Goal: Complete application form

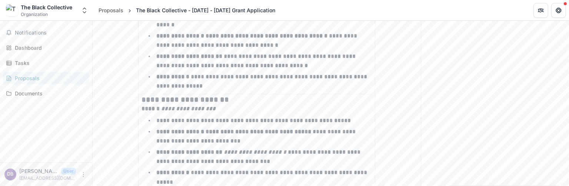
scroll to position [350, 0]
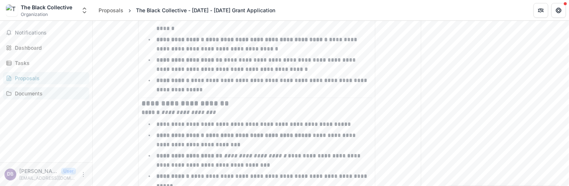
click at [31, 94] on div "Documents" at bounding box center [49, 93] width 69 height 8
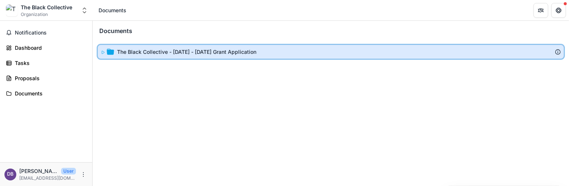
click at [103, 51] on icon at bounding box center [103, 52] width 4 height 4
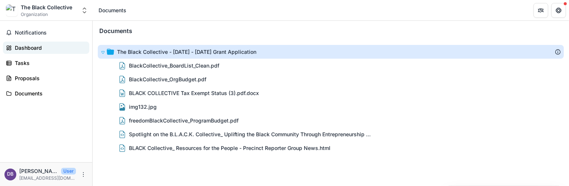
click at [27, 46] on div "Dashboard" at bounding box center [49, 48] width 69 height 8
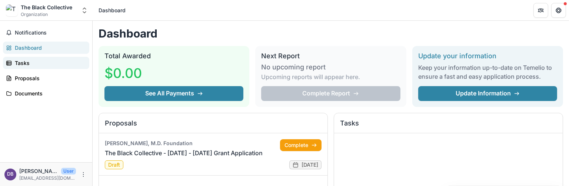
click at [26, 65] on div "Tasks" at bounding box center [49, 63] width 69 height 8
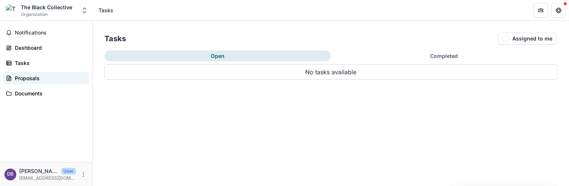
click at [27, 80] on div "Proposals" at bounding box center [49, 78] width 69 height 8
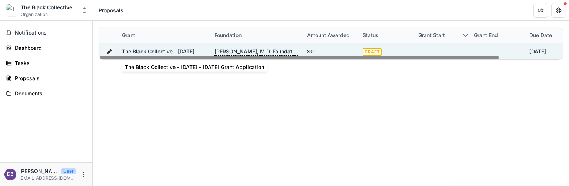
drag, startPoint x: 161, startPoint y: 49, endPoint x: 145, endPoint y: 51, distance: 16.0
click at [145, 51] on link "The Black Collective - [DATE] - [DATE] Grant Application" at bounding box center [191, 51] width 139 height 6
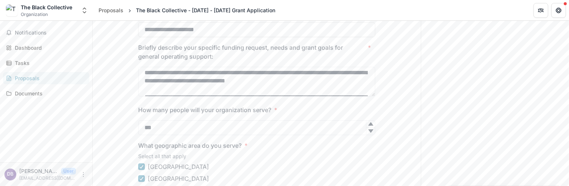
scroll to position [198, 0]
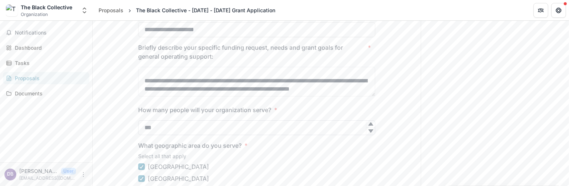
click at [143, 129] on input "***" at bounding box center [256, 127] width 237 height 15
type input "***"
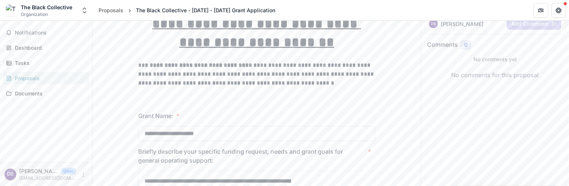
scroll to position [75, 0]
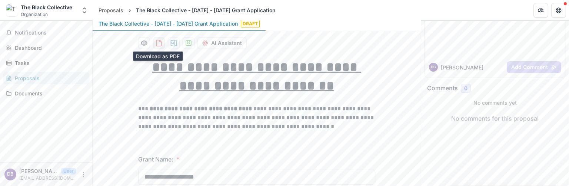
click at [159, 43] on icon "download-proposal" at bounding box center [158, 42] width 7 height 7
click at [157, 43] on icon "download-proposal" at bounding box center [158, 42] width 7 height 7
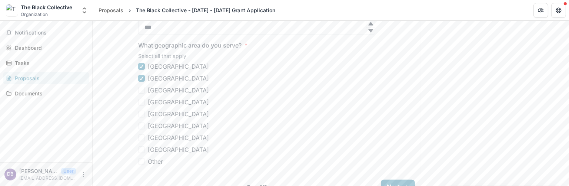
scroll to position [334, 0]
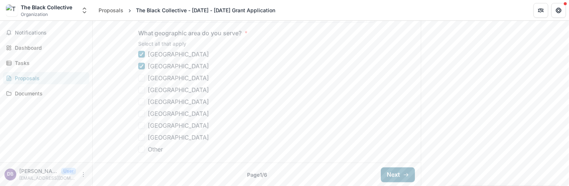
click at [397, 175] on button "Next" at bounding box center [398, 174] width 34 height 15
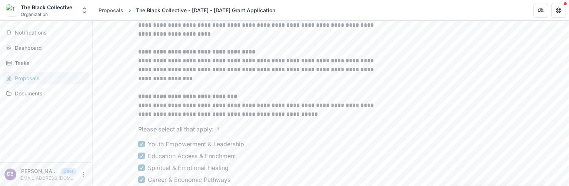
scroll to position [400, 0]
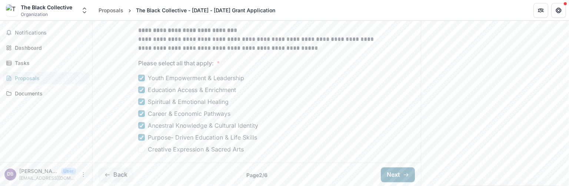
click at [390, 176] on button "Next" at bounding box center [398, 174] width 34 height 15
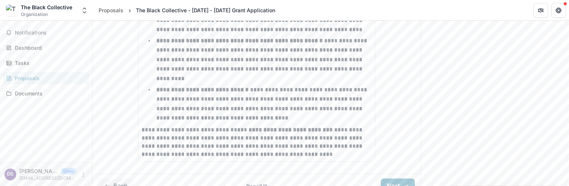
scroll to position [522, 0]
click at [385, 177] on button "Next" at bounding box center [398, 184] width 34 height 15
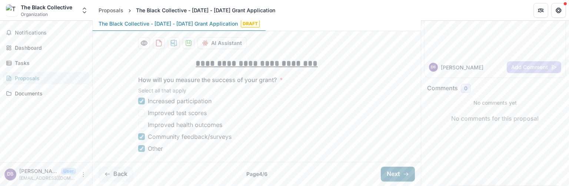
scroll to position [74, 0]
click at [393, 173] on button "Next" at bounding box center [398, 174] width 34 height 15
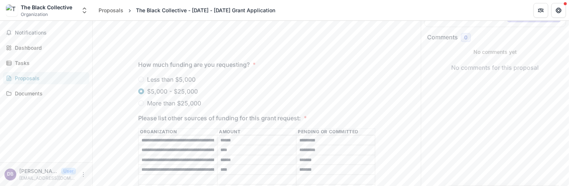
scroll to position [163, 0]
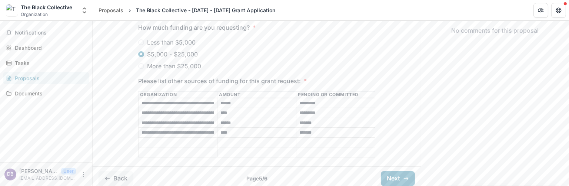
click at [261, 27] on span "How much funding are you requesting? *" at bounding box center [254, 27] width 233 height 9
click at [387, 171] on button "Next" at bounding box center [398, 178] width 34 height 15
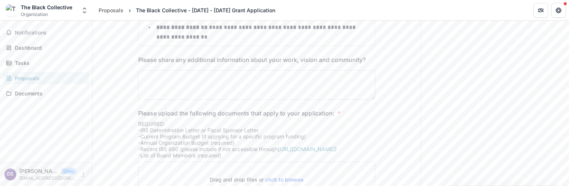
scroll to position [755, 0]
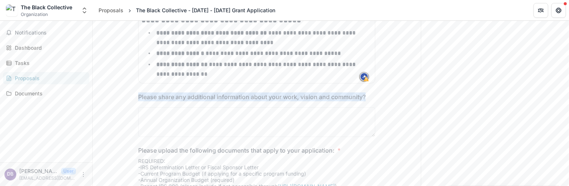
drag, startPoint x: 141, startPoint y: 66, endPoint x: 364, endPoint y: 63, distance: 222.2
click at [364, 92] on p "Please share any additional information about your work, vision and community?" at bounding box center [251, 96] width 227 height 9
copy p "Please share any additional information about your work, vision and community?"
click at [192, 107] on textarea "Please share any additional information about your work, vision and community?" at bounding box center [256, 122] width 237 height 30
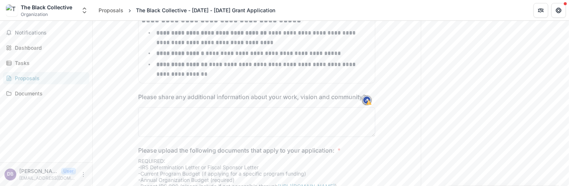
paste textarea "**********"
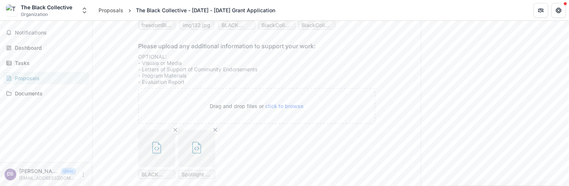
scroll to position [1017, 0]
type textarea "**********"
click at [295, 101] on span "click to browse" at bounding box center [285, 104] width 38 height 6
type input "**********"
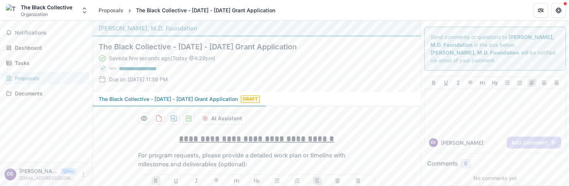
scroll to position [0, 0]
click at [159, 119] on icon "download-proposal" at bounding box center [158, 117] width 7 height 7
click at [34, 93] on div "Documents" at bounding box center [49, 93] width 69 height 8
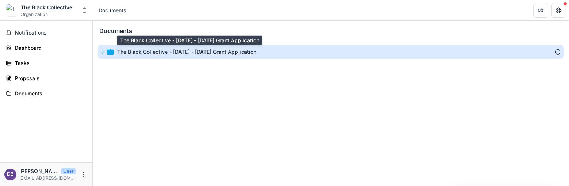
click at [184, 51] on div "The Black Collective - [DATE] - [DATE] Grant Application" at bounding box center [186, 52] width 139 height 8
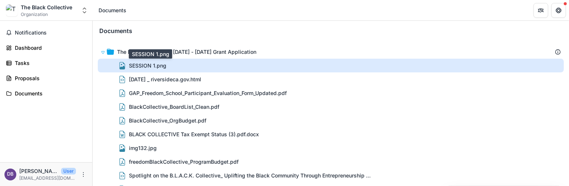
click at [143, 66] on div "SESSION 1.png" at bounding box center [147, 65] width 37 height 8
click at [143, 66] on div "Loading..." at bounding box center [285, 93] width 408 height 77
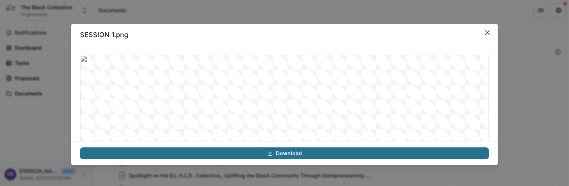
click at [276, 156] on link "Download" at bounding box center [284, 153] width 409 height 12
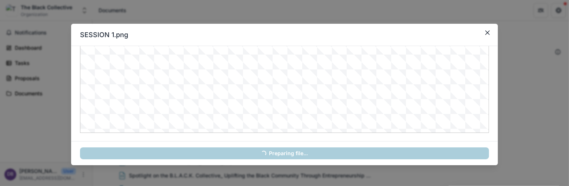
scroll to position [90, 0]
